Goal: Task Accomplishment & Management: Use online tool/utility

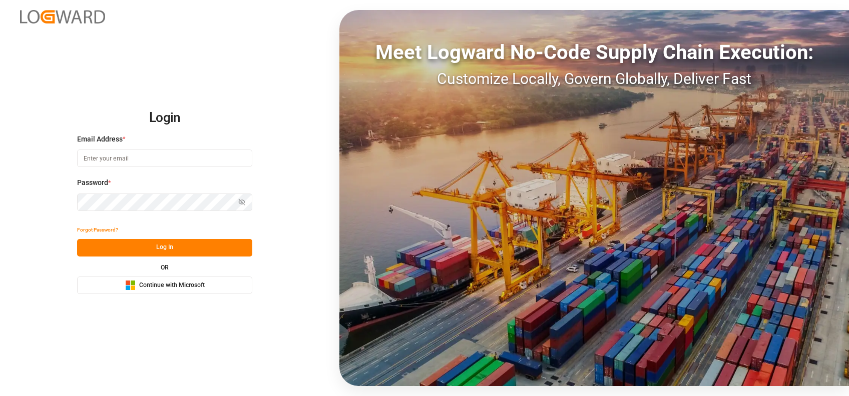
type input "[PERSON_NAME][EMAIL_ADDRESS][PERSON_NAME][DOMAIN_NAME]"
click at [118, 284] on button "Microsoft Logo Continue with Microsoft" at bounding box center [164, 286] width 175 height 18
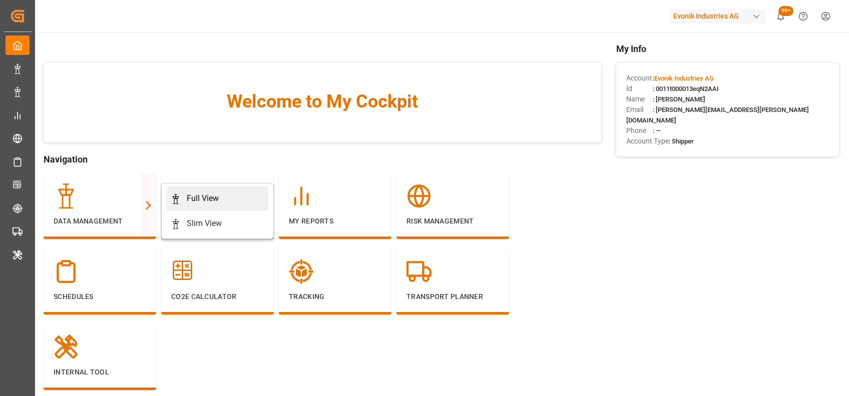
click at [198, 200] on div "Full View" at bounding box center [203, 199] width 32 height 12
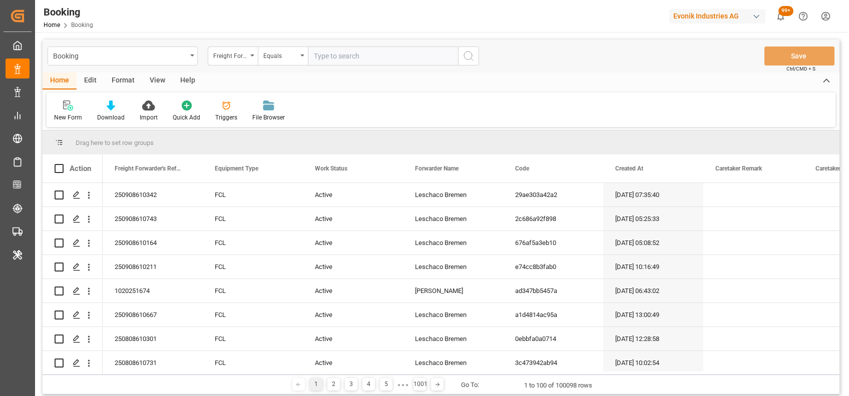
click at [132, 82] on div "Format" at bounding box center [123, 81] width 38 height 17
click at [73, 105] on div at bounding box center [69, 105] width 30 height 11
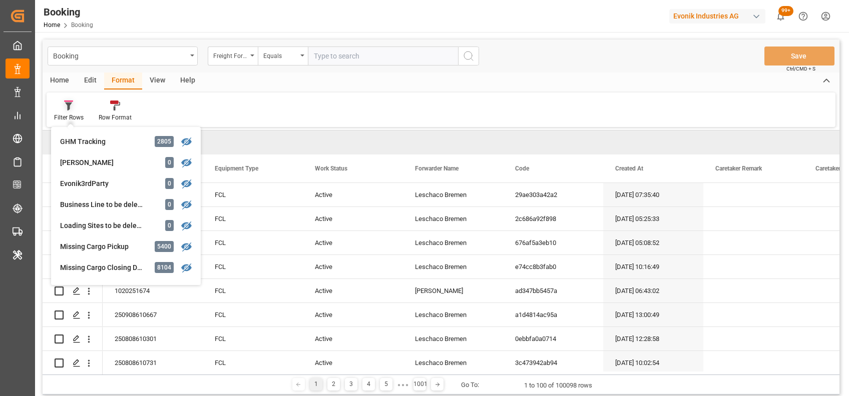
click at [73, 105] on div at bounding box center [69, 105] width 30 height 11
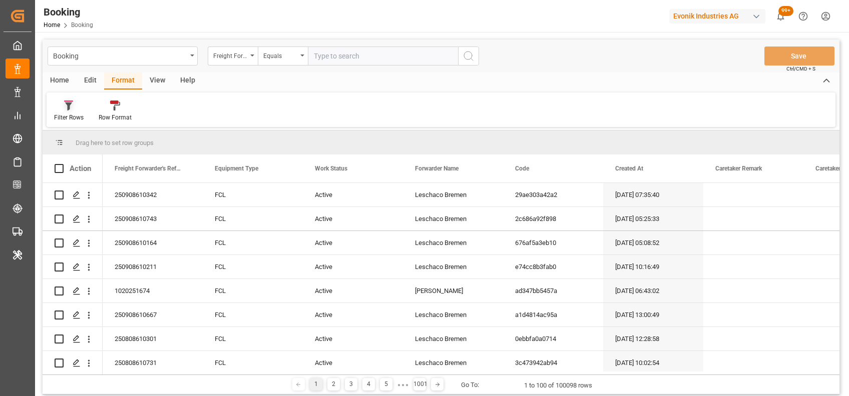
click at [68, 121] on div "Filter Rows" at bounding box center [69, 117] width 30 height 9
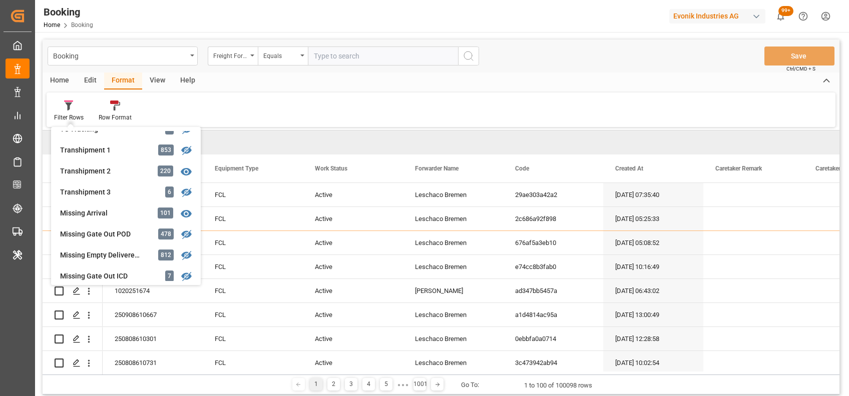
scroll to position [333, 0]
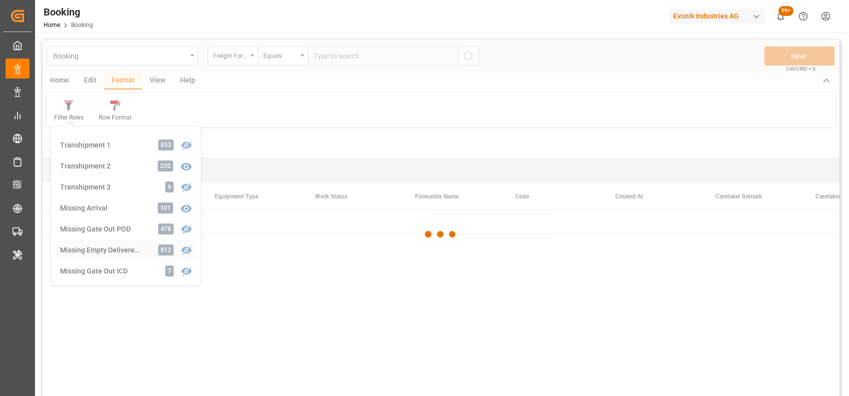
click at [118, 249] on div "Booking Freight Forwarder's Reference No. Equals Save Ctrl/CMD + S Home Edit Fo…" at bounding box center [441, 231] width 797 height 383
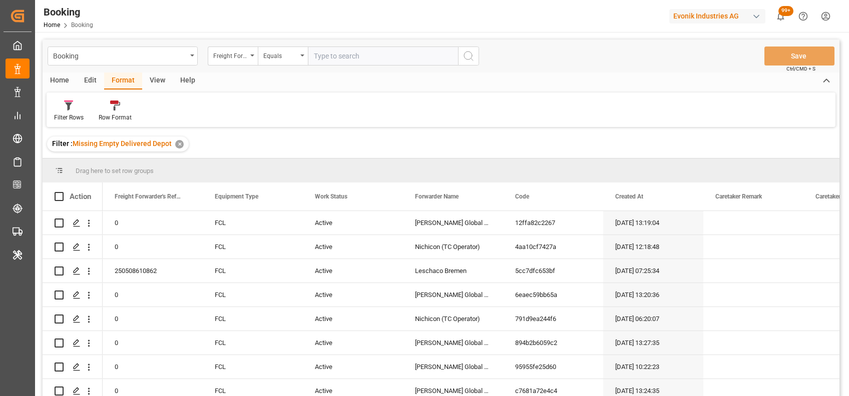
click at [148, 77] on div "View" at bounding box center [157, 81] width 31 height 17
click at [68, 114] on div "Default" at bounding box center [64, 117] width 20 height 9
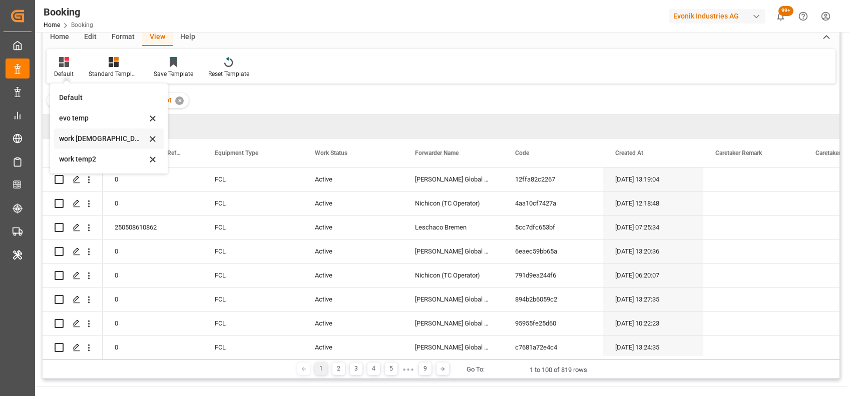
scroll to position [44, 0]
click at [68, 119] on div "evo temp" at bounding box center [103, 118] width 88 height 11
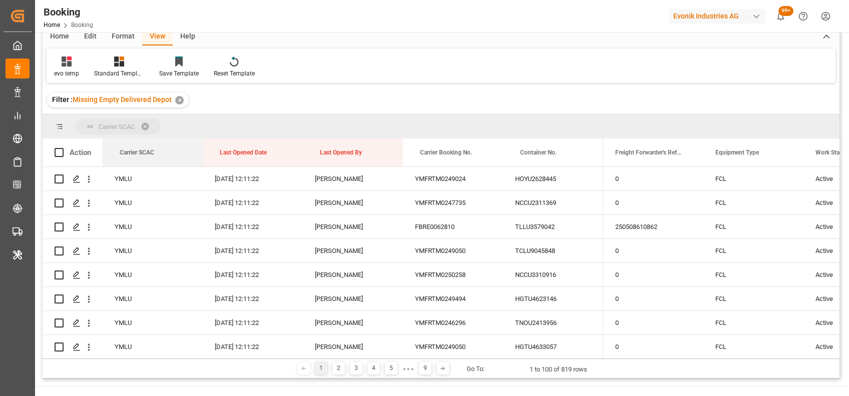
drag, startPoint x: 143, startPoint y: 157, endPoint x: 126, endPoint y: 126, distance: 34.7
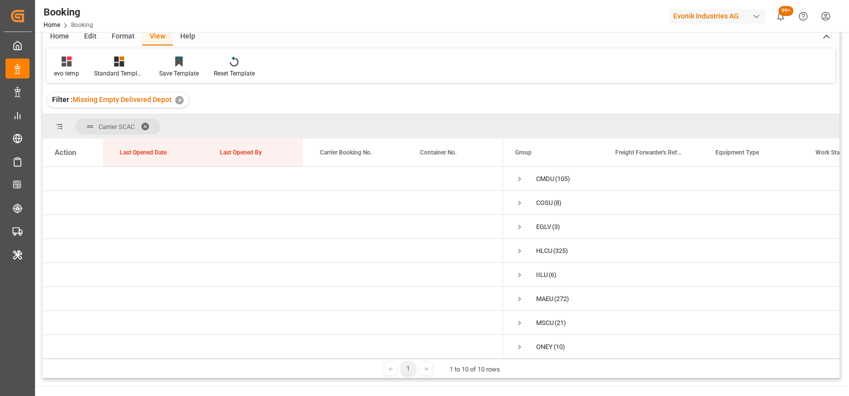
click at [148, 127] on span at bounding box center [149, 126] width 16 height 9
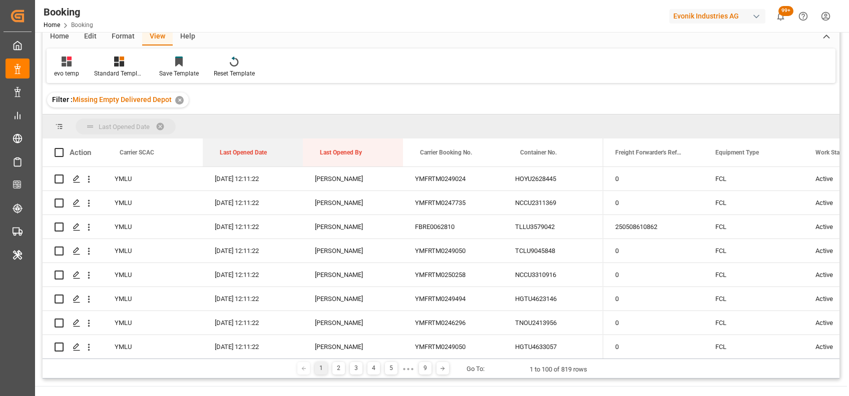
drag, startPoint x: 245, startPoint y: 156, endPoint x: 229, endPoint y: 133, distance: 28.0
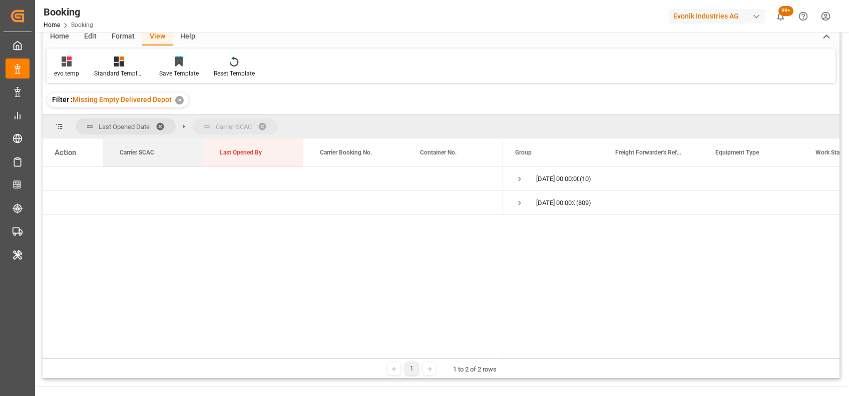
drag, startPoint x: 123, startPoint y: 150, endPoint x: 188, endPoint y: 132, distance: 66.9
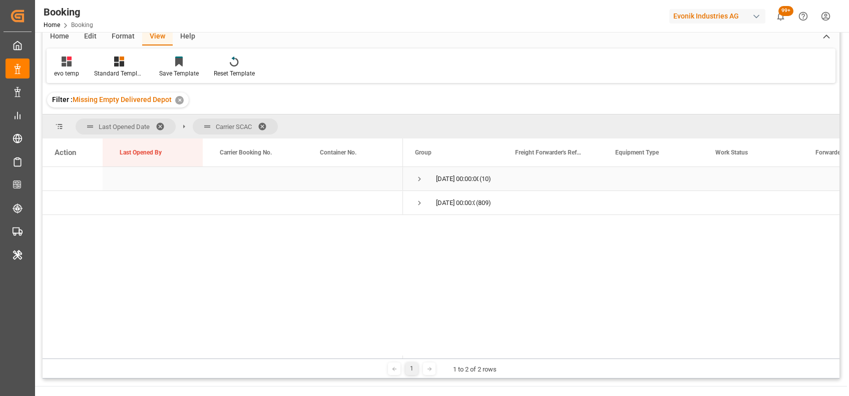
click at [418, 180] on span "Press SPACE to select this row." at bounding box center [419, 179] width 9 height 9
